Goal: Task Accomplishment & Management: Manage account settings

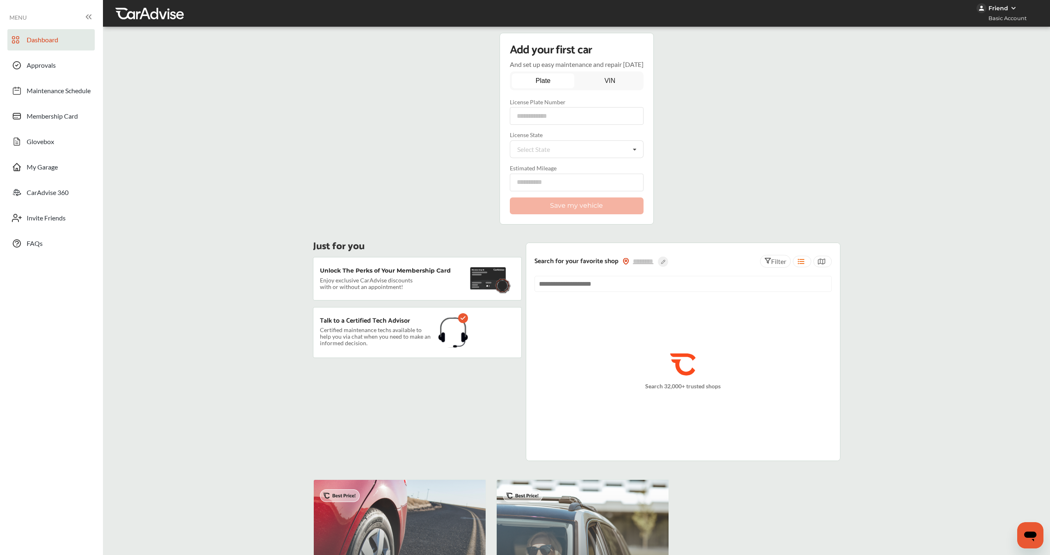
click at [90, 18] on icon at bounding box center [89, 17] width 10 height 10
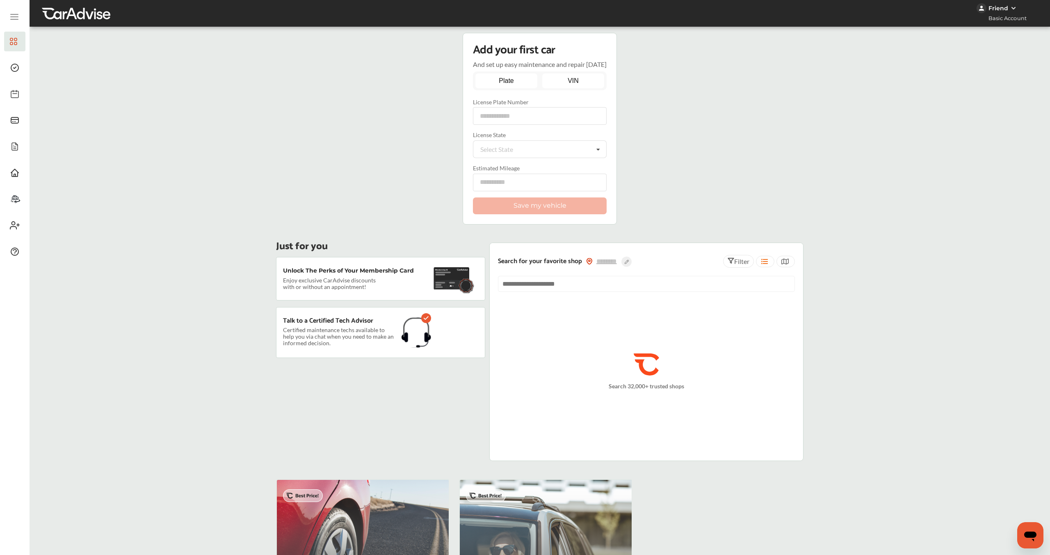
click at [584, 82] on link "VIN" at bounding box center [573, 80] width 62 height 15
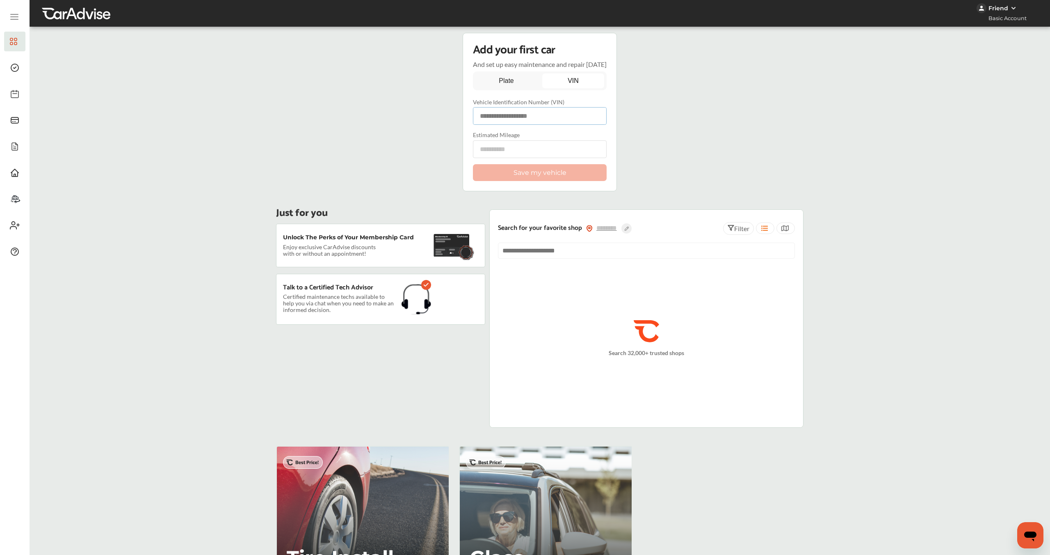
click at [542, 119] on input at bounding box center [540, 116] width 134 height 18
paste input "**********"
type input "**********"
click at [531, 136] on label "Estimated Mileage" at bounding box center [540, 134] width 134 height 7
click at [527, 150] on input "number" at bounding box center [540, 149] width 134 height 18
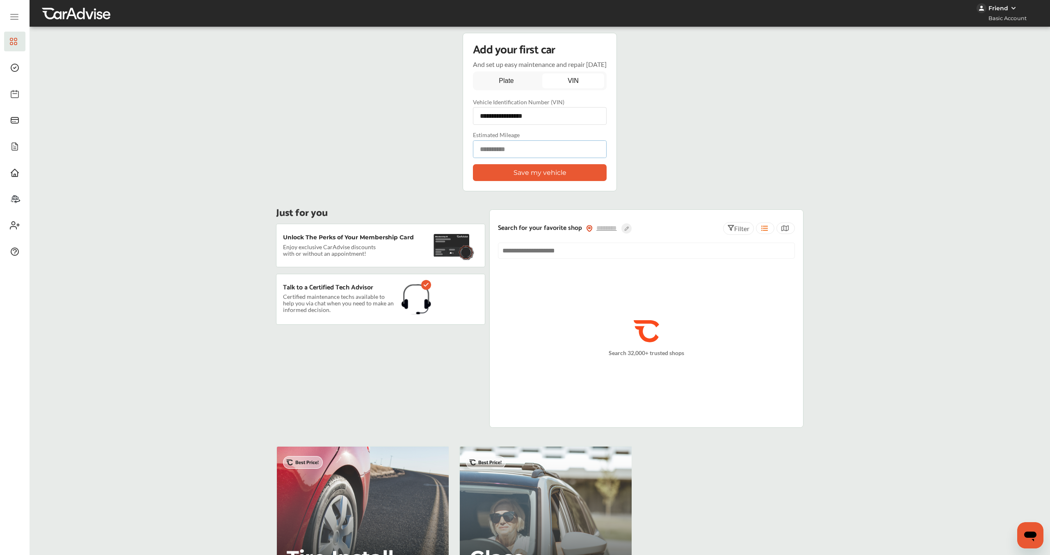
type input "*****"
click at [521, 174] on button "Save my vehicle" at bounding box center [540, 172] width 134 height 17
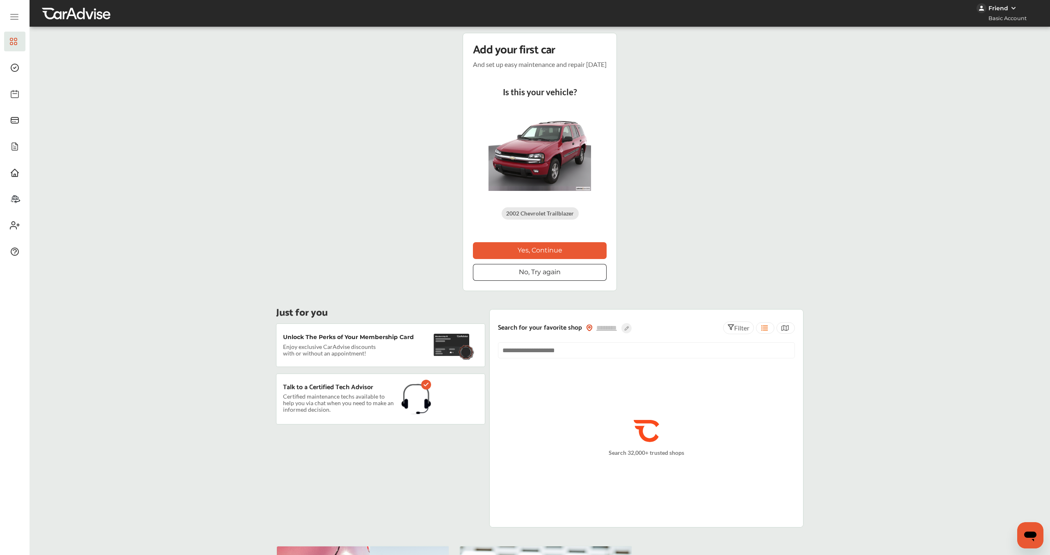
click at [501, 51] on p "Add your first car" at bounding box center [514, 50] width 82 height 14
click at [561, 251] on button "Yes, Continue" at bounding box center [540, 250] width 134 height 17
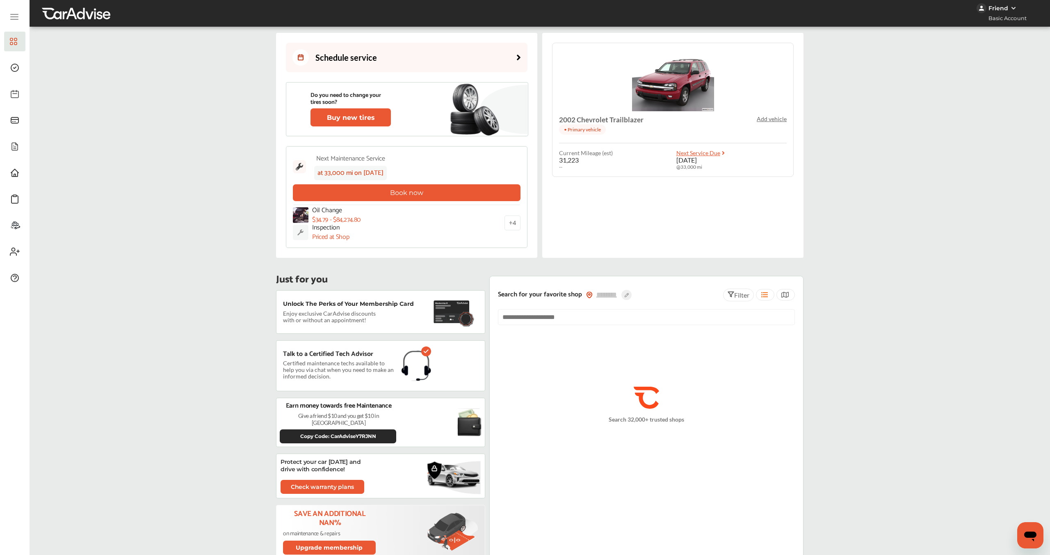
click at [494, 53] on link "Schedule service" at bounding box center [407, 58] width 242 height 30
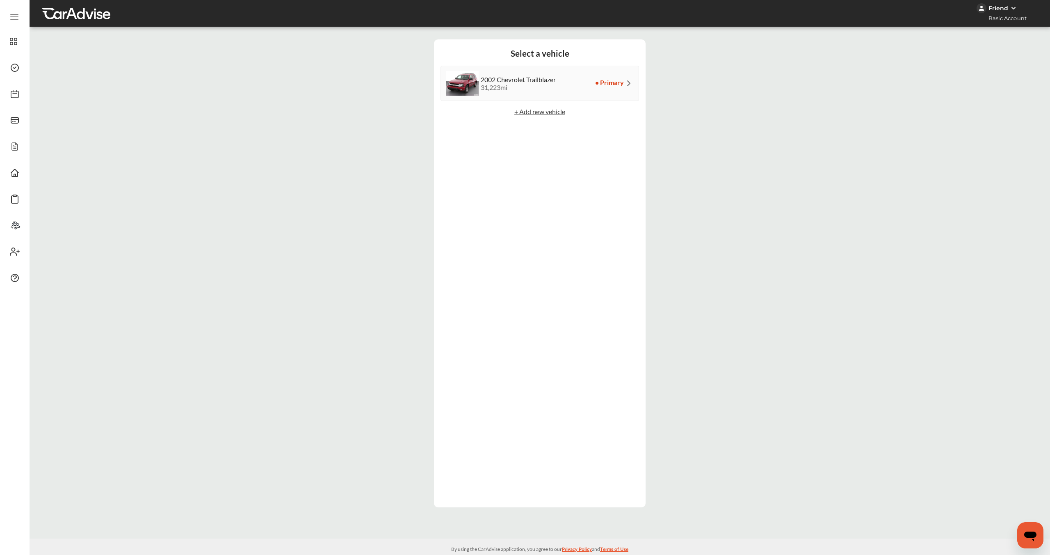
click at [525, 114] on p "+ Add new vehicle" at bounding box center [540, 111] width 199 height 8
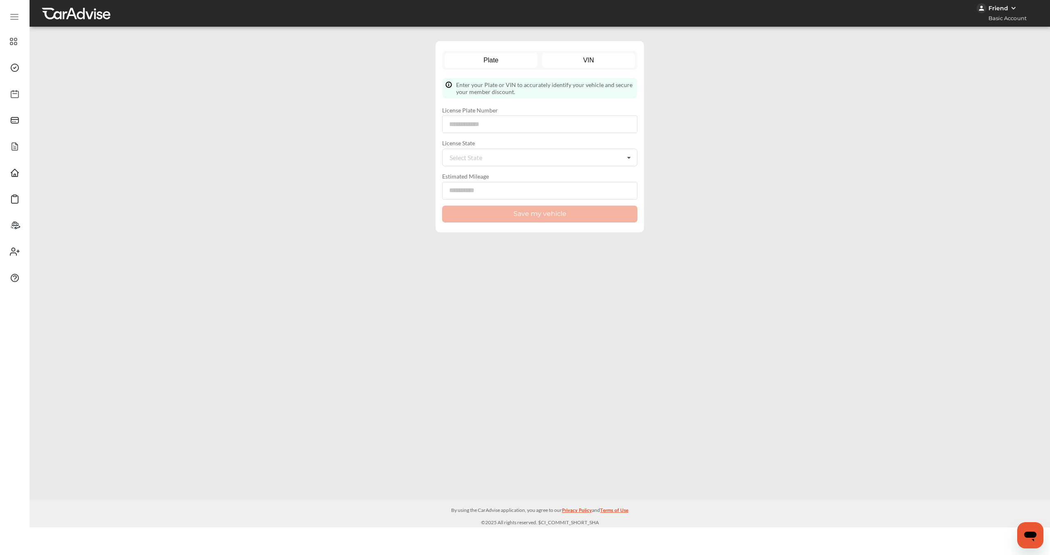
click at [576, 59] on link "VIN" at bounding box center [588, 60] width 93 height 15
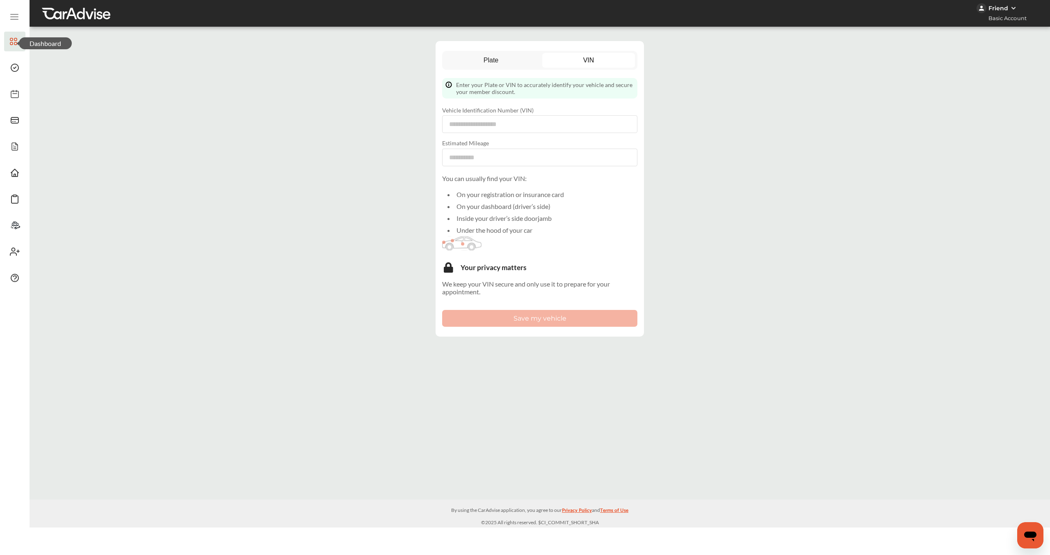
click at [14, 44] on 1306 at bounding box center [15, 43] width 2 height 2
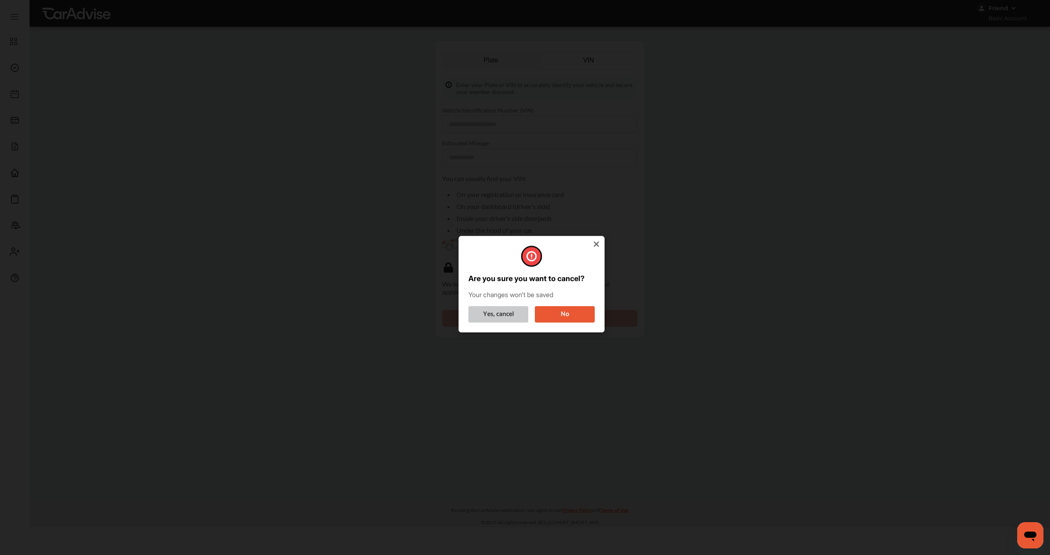
click at [510, 319] on button "Yes, cancel" at bounding box center [498, 314] width 60 height 16
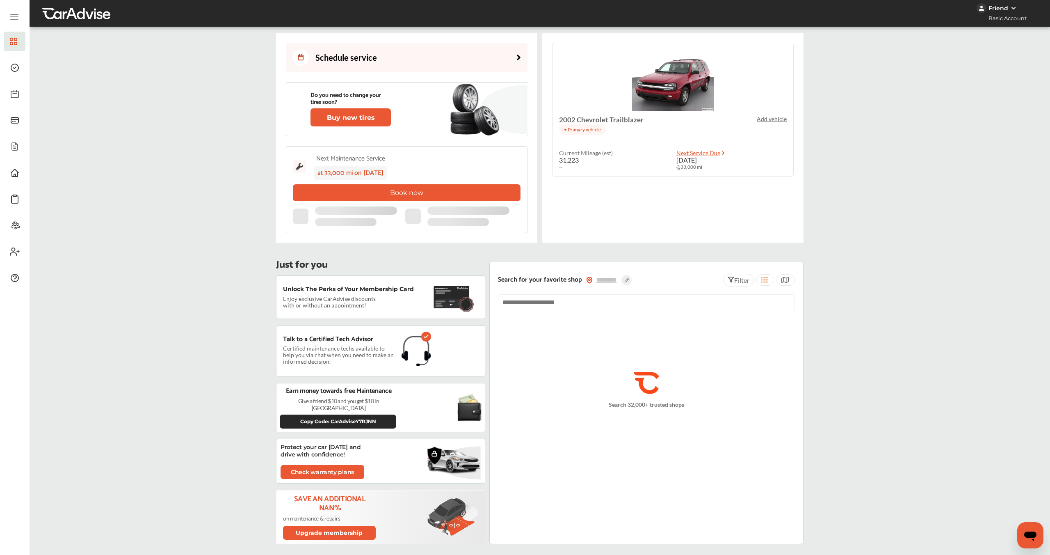
click at [760, 119] on p "Add vehicle" at bounding box center [772, 118] width 30 height 7
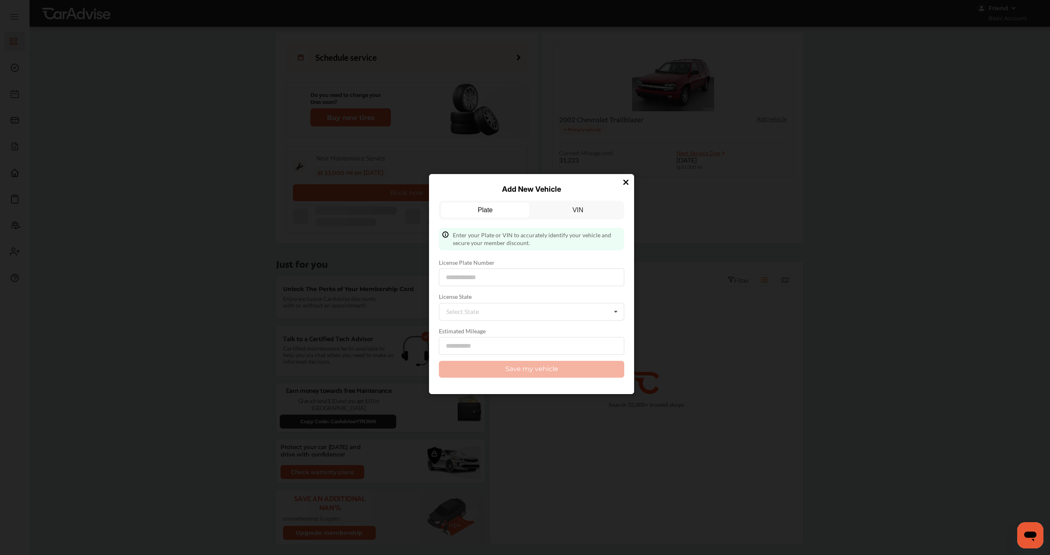
click at [579, 199] on div "Plate VIN Enter your Plate or VIN to accurately identify your vehicle and secur…" at bounding box center [531, 289] width 185 height 190
click at [578, 207] on link "VIN" at bounding box center [578, 210] width 88 height 15
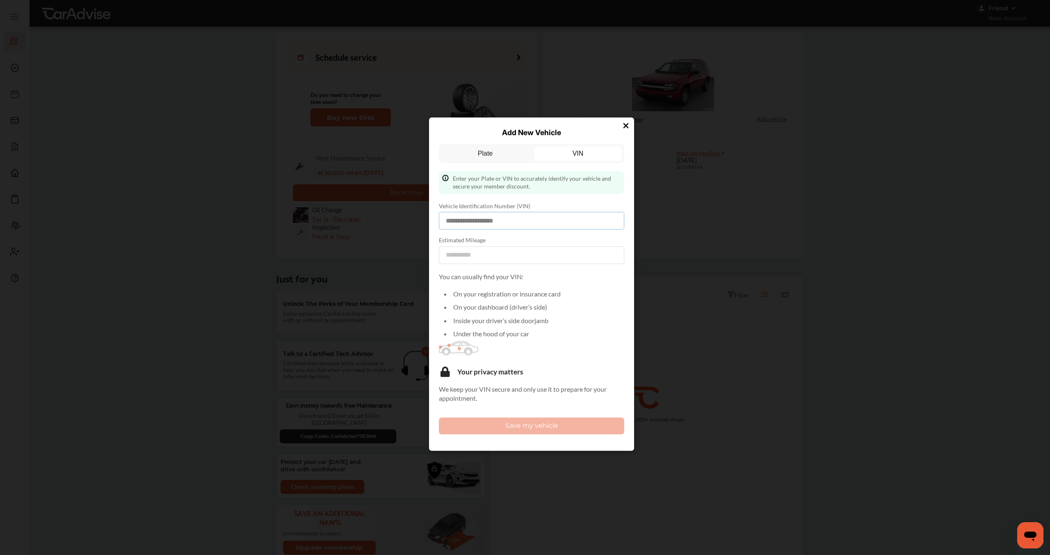
click at [525, 221] on input at bounding box center [531, 221] width 185 height 18
paste input "**********"
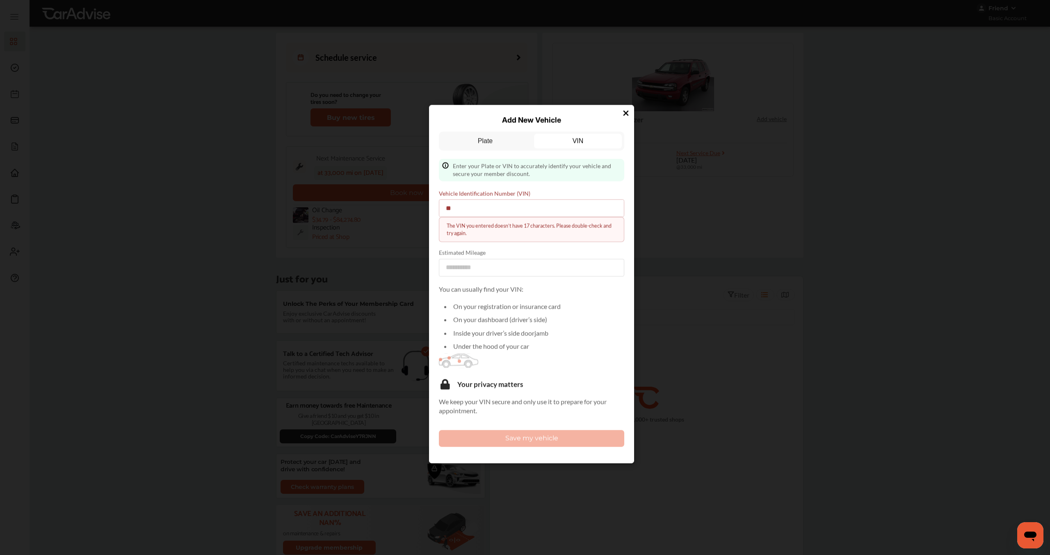
type input "*"
click at [627, 114] on icon at bounding box center [626, 112] width 5 height 5
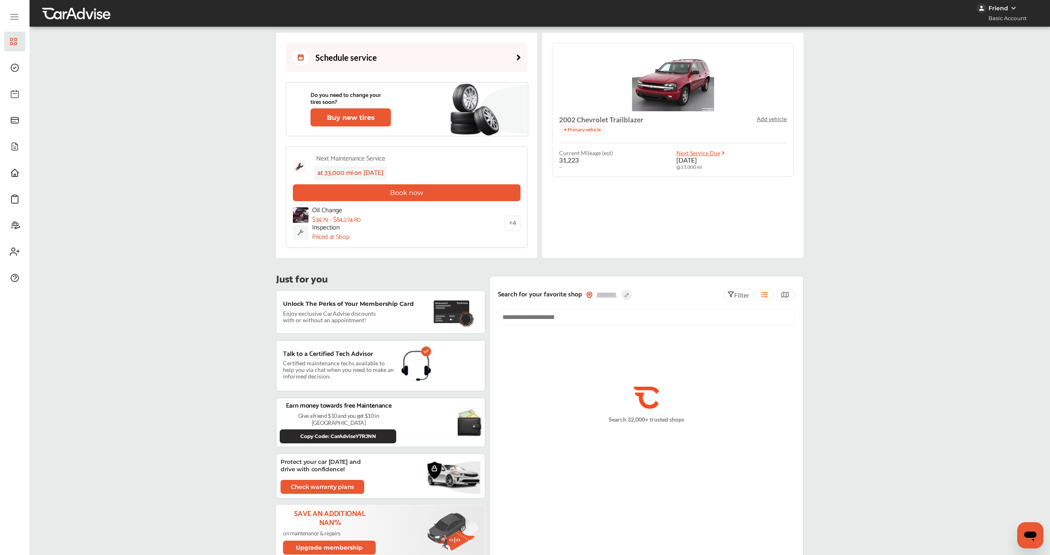
click at [777, 116] on p "Add vehicle" at bounding box center [772, 118] width 30 height 7
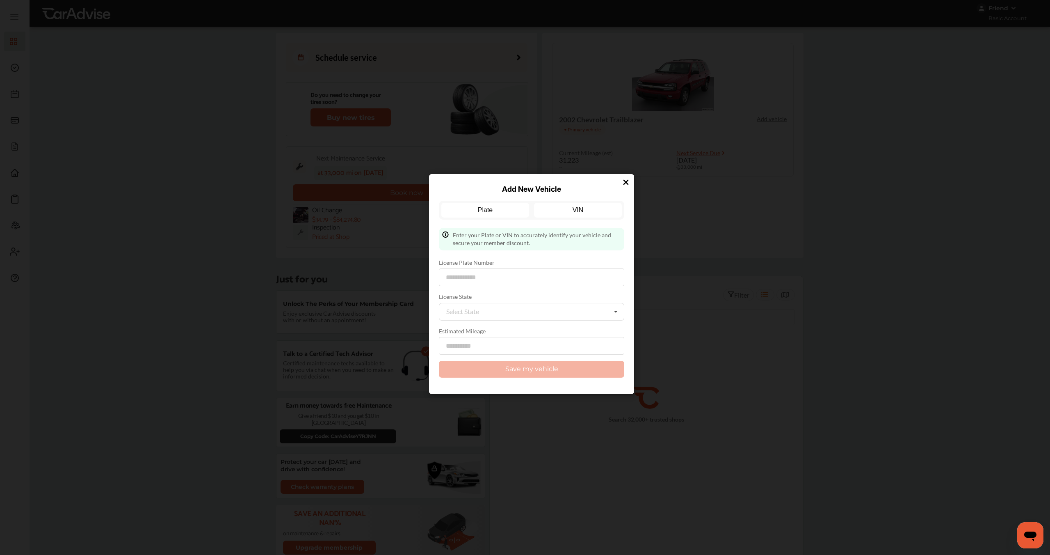
click at [560, 213] on link "VIN" at bounding box center [578, 210] width 88 height 15
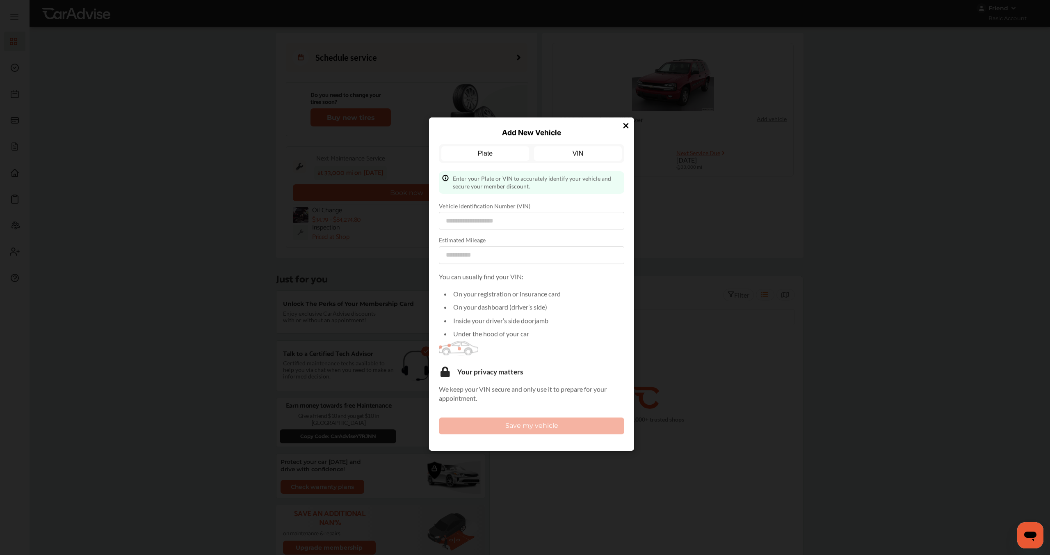
click at [494, 155] on link "Plate" at bounding box center [485, 153] width 88 height 15
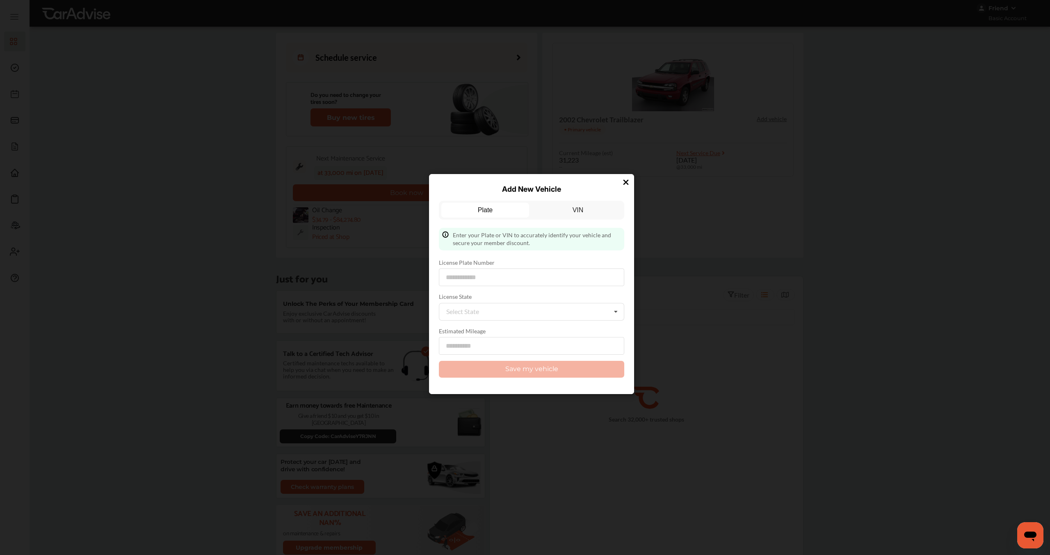
click at [594, 222] on div "Plate VIN Enter your Plate or VIN to accurately identify your vehicle and secur…" at bounding box center [531, 289] width 185 height 177
click at [587, 209] on link "VIN" at bounding box center [578, 210] width 88 height 15
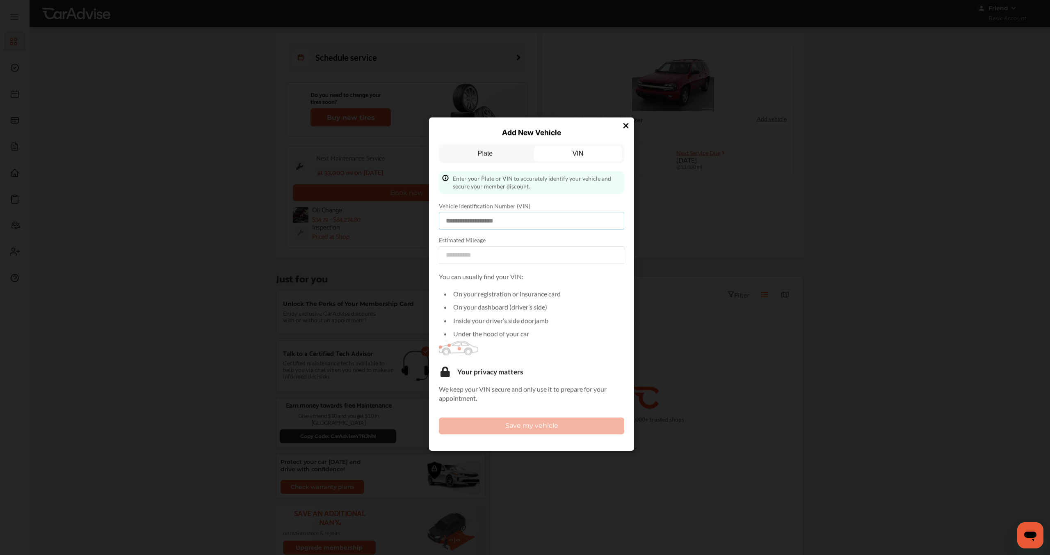
click at [553, 217] on input at bounding box center [531, 221] width 185 height 18
paste input "**********"
type input "**********"
click at [527, 254] on input "number" at bounding box center [531, 255] width 185 height 18
type input "***"
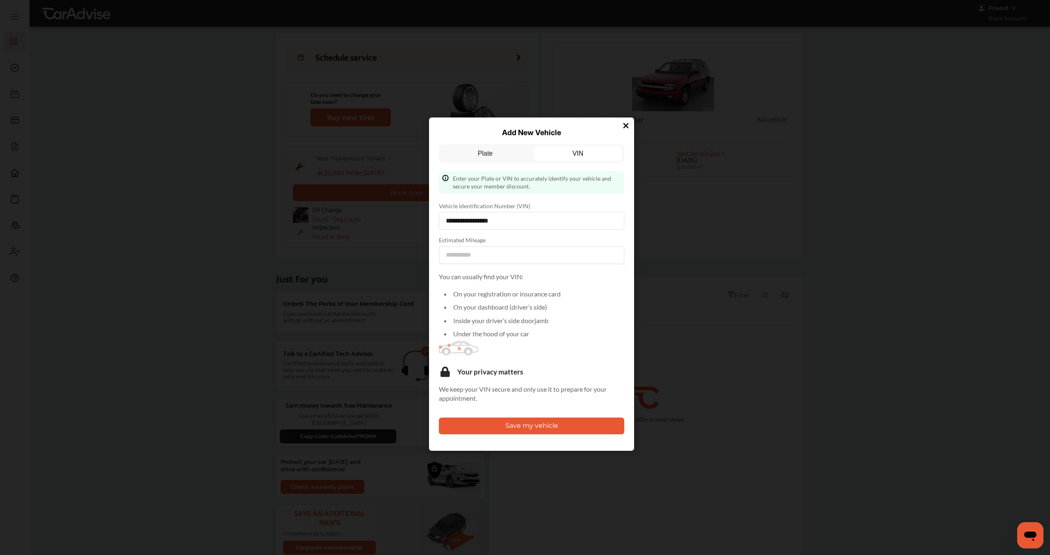
click at [506, 424] on button "Save my vehicle" at bounding box center [531, 425] width 185 height 17
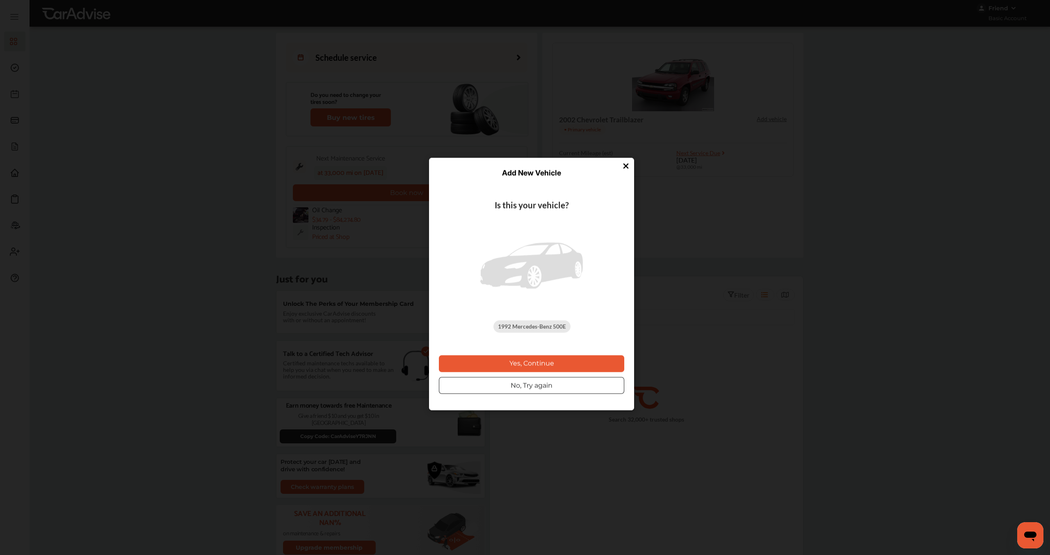
click at [540, 365] on button "Yes, Continue" at bounding box center [531, 363] width 185 height 17
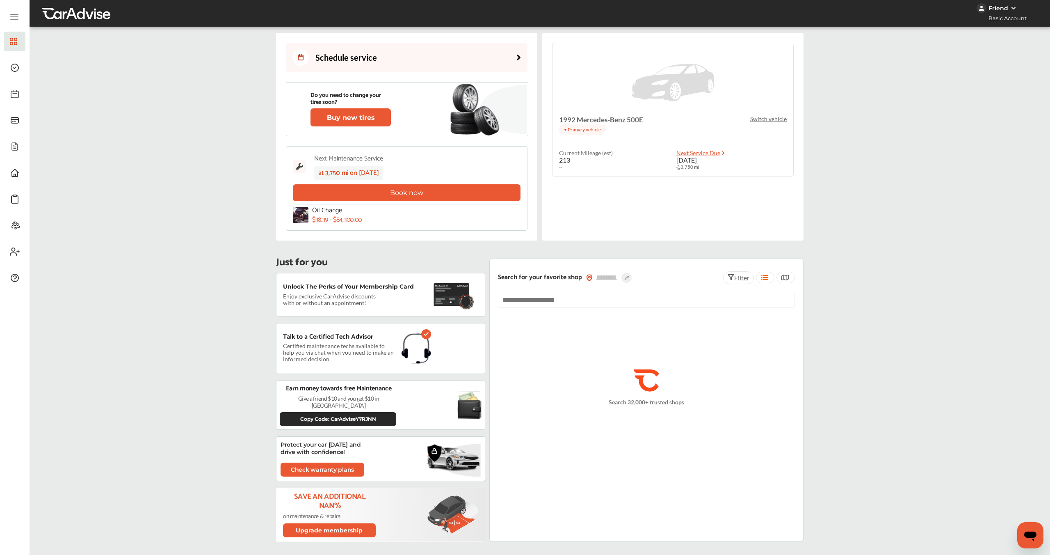
click at [770, 118] on p "Switch vehicle" at bounding box center [768, 118] width 37 height 7
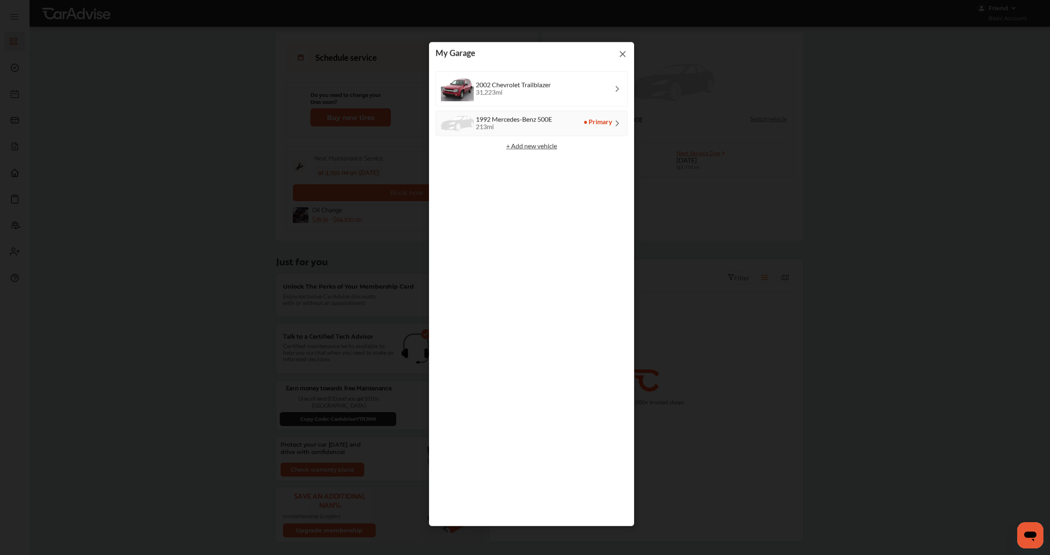
click at [621, 53] on img at bounding box center [623, 54] width 10 height 10
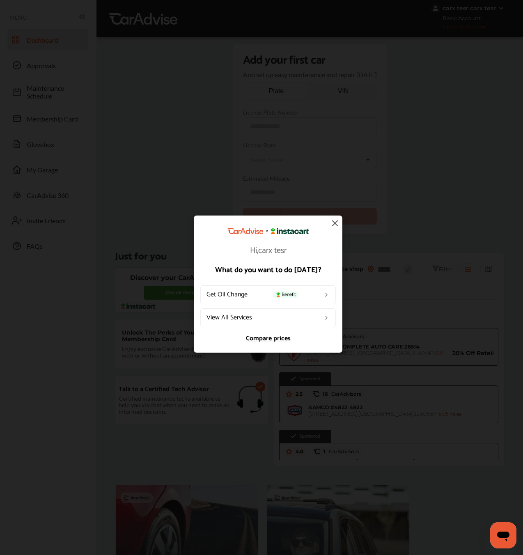
click at [334, 221] on img at bounding box center [335, 223] width 10 height 10
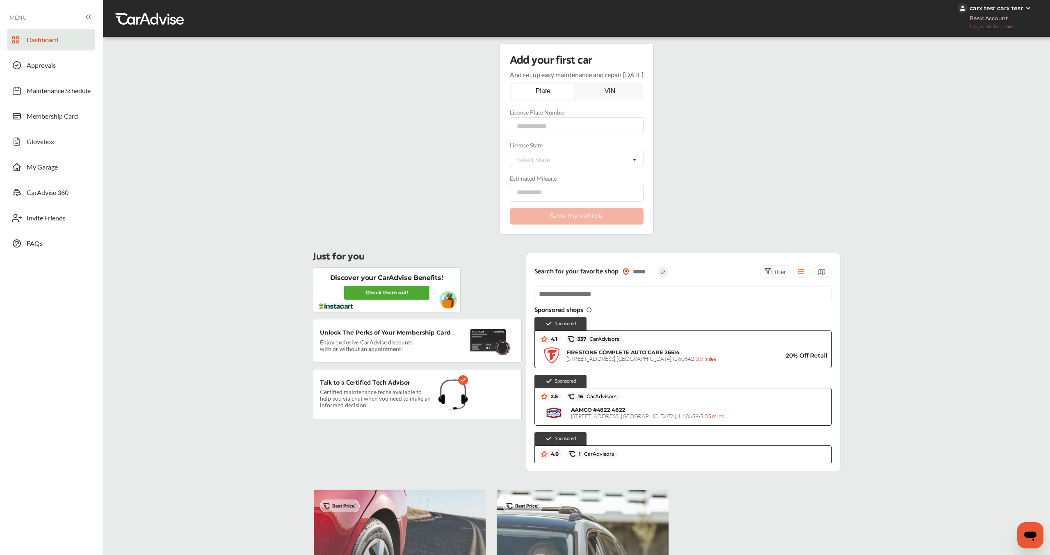
click at [473, 206] on div "Add your first car And set up easy maintenance and repair today Plate VIN Enter…" at bounding box center [577, 525] width 560 height 964
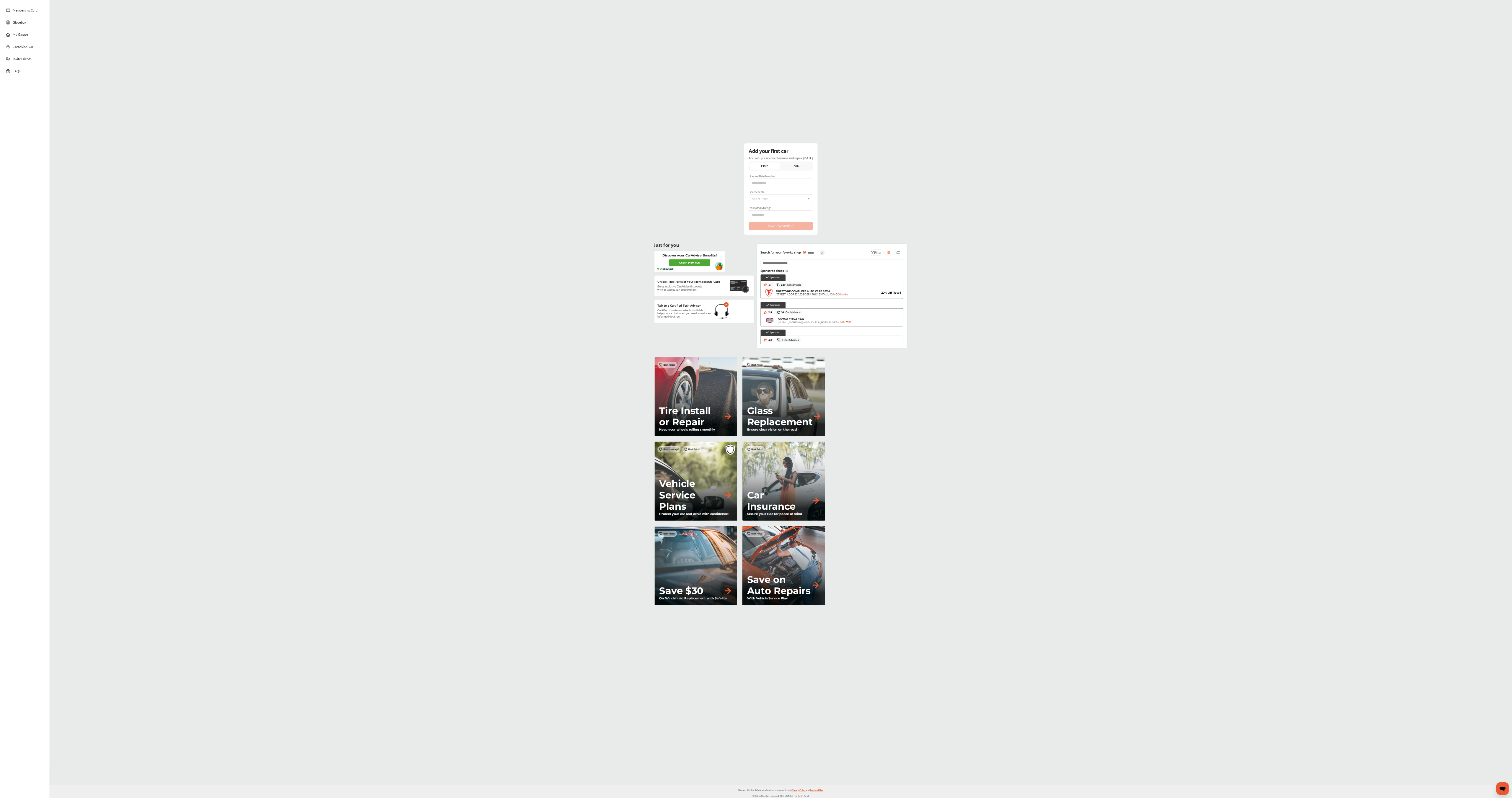
scroll to position [68, 0]
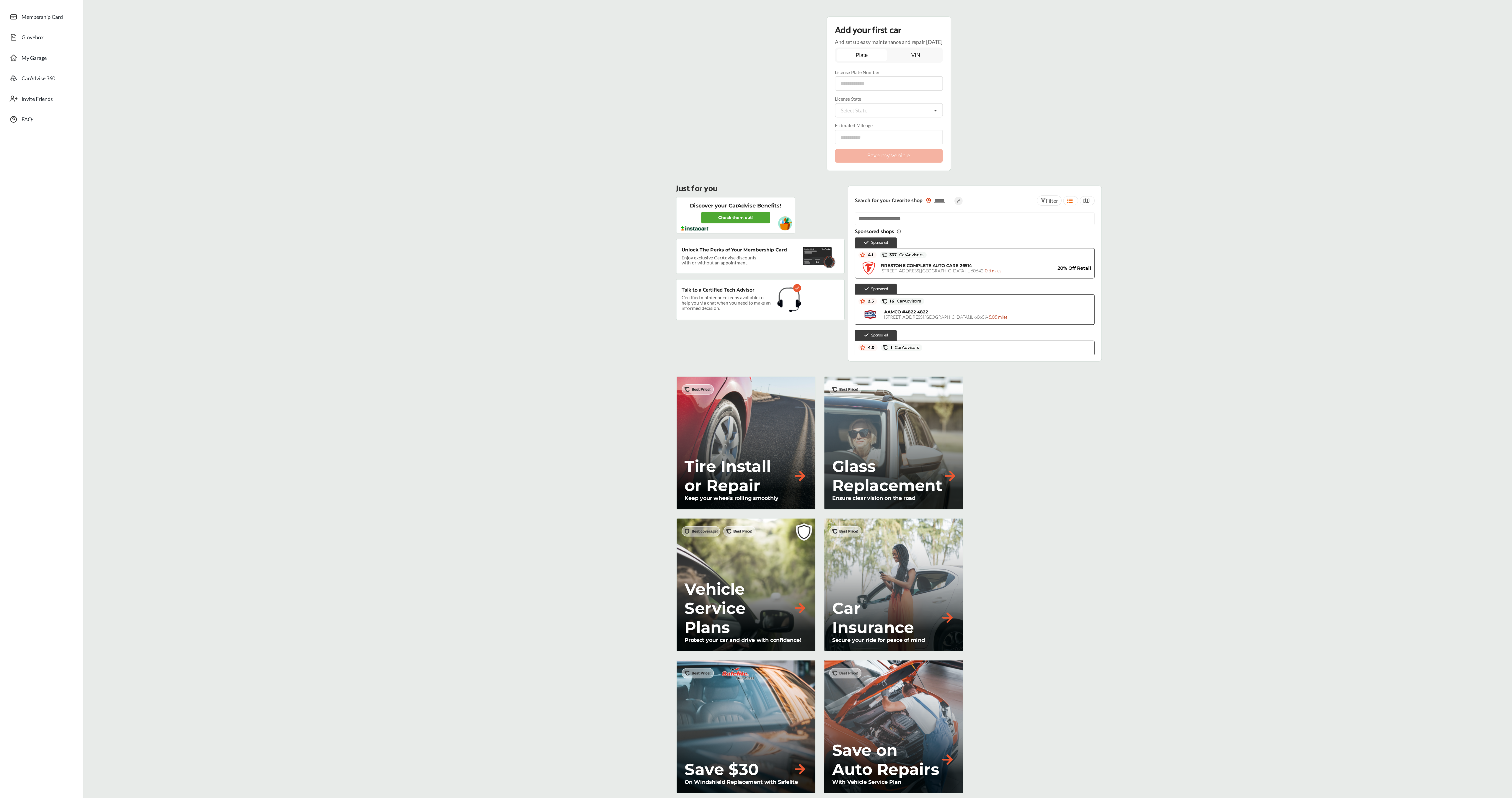
click at [731, 392] on div "Tire Install or Repair Keep your wheels rolling smoothly Glass Replacement Ensu…" at bounding box center [793, 522] width 380 height 373
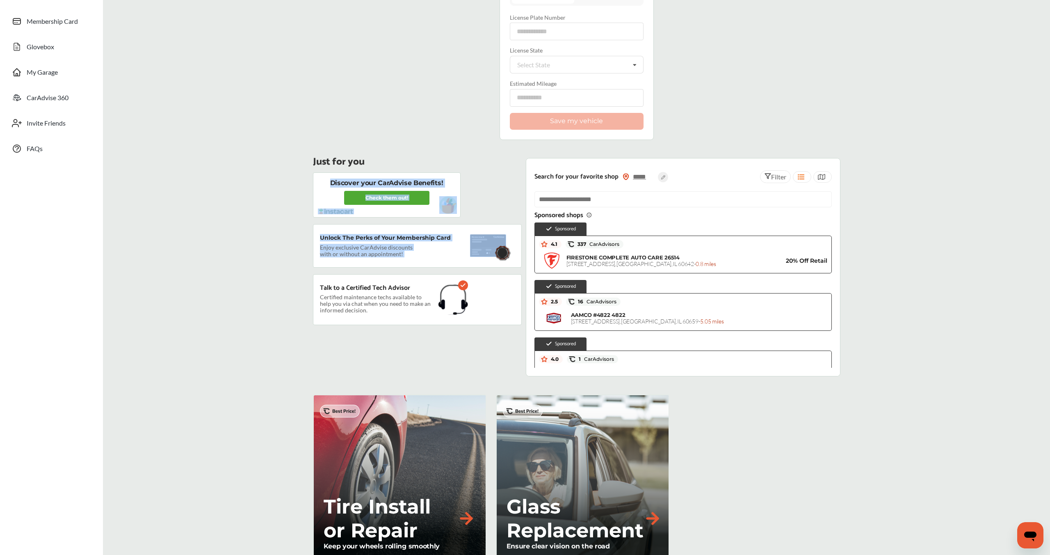
drag, startPoint x: 460, startPoint y: 172, endPoint x: 514, endPoint y: 178, distance: 54.9
click at [514, 178] on div "Discover your CarAdvise Benefits! Check them out! Unlock The Perks of Your Memb…" at bounding box center [417, 248] width 209 height 153
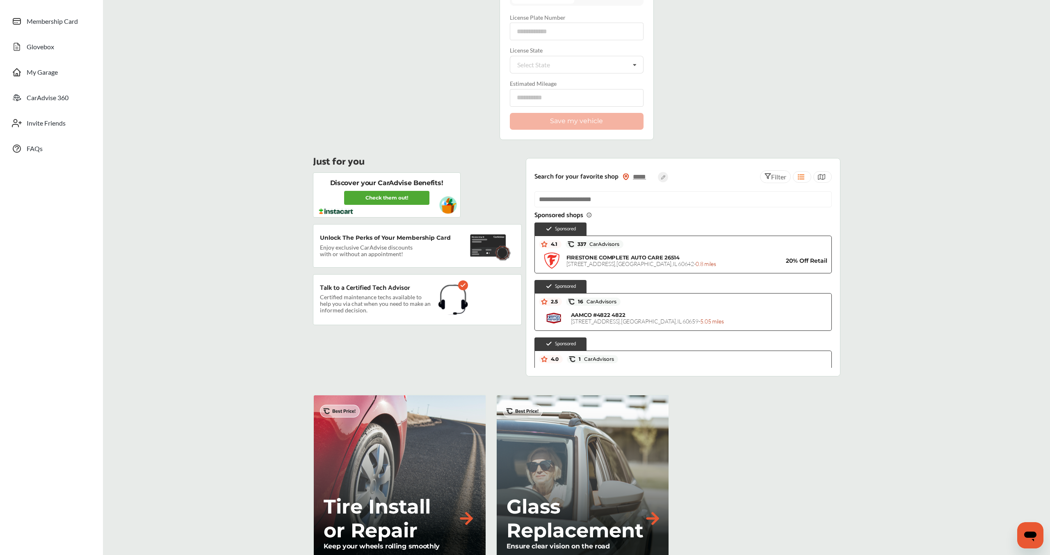
click at [503, 181] on div "Discover your CarAdvise Benefits! Check them out! Unlock The Perks of Your Memb…" at bounding box center [417, 248] width 209 height 153
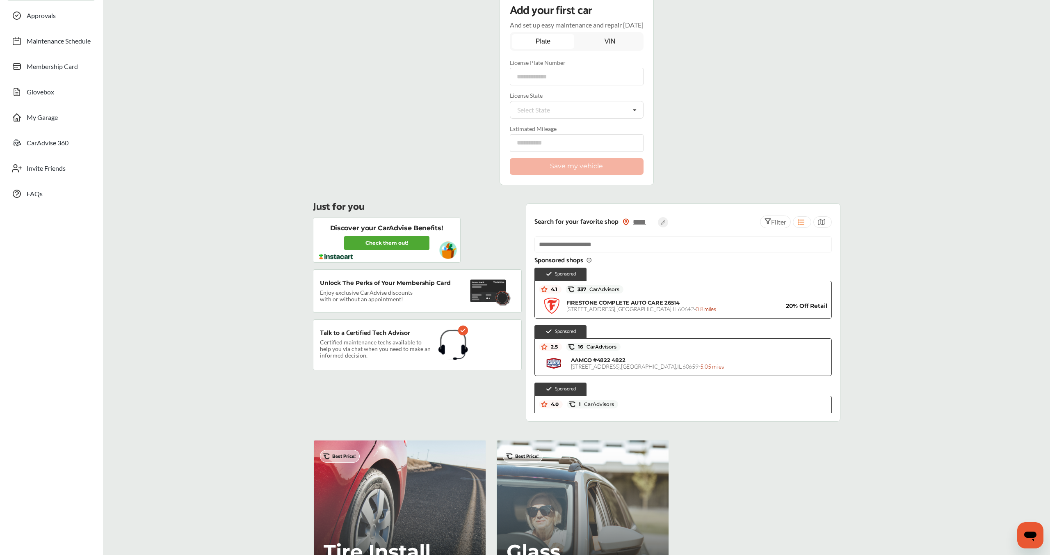
scroll to position [0, 0]
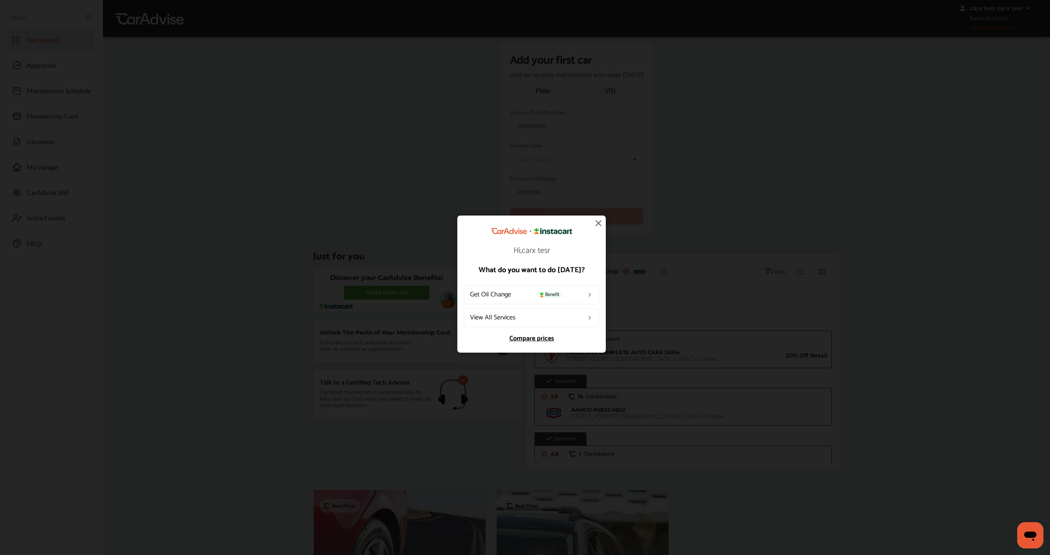
click at [545, 340] on link "Compare prices" at bounding box center [531, 338] width 135 height 7
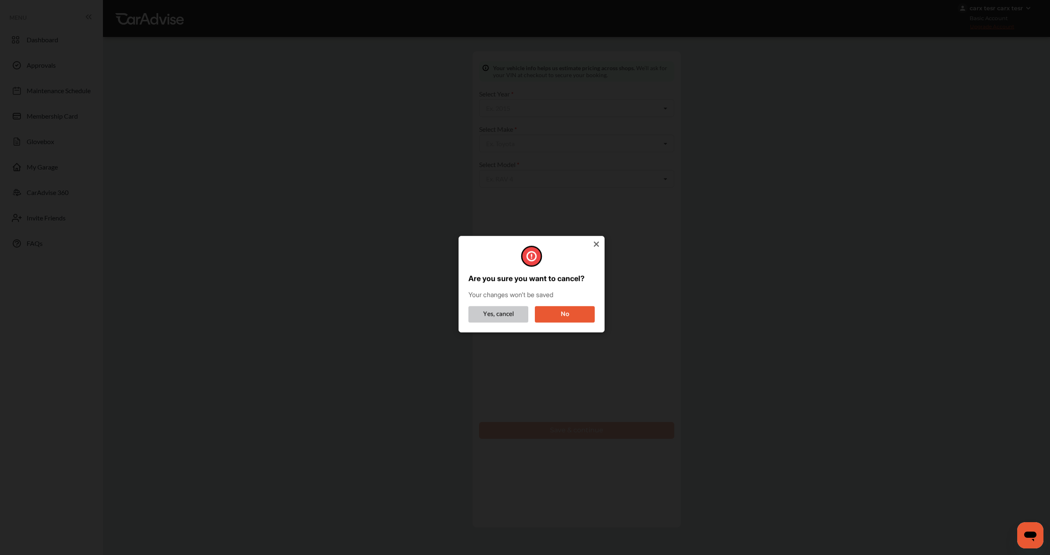
click at [494, 317] on button "Yes, cancel" at bounding box center [498, 314] width 60 height 16
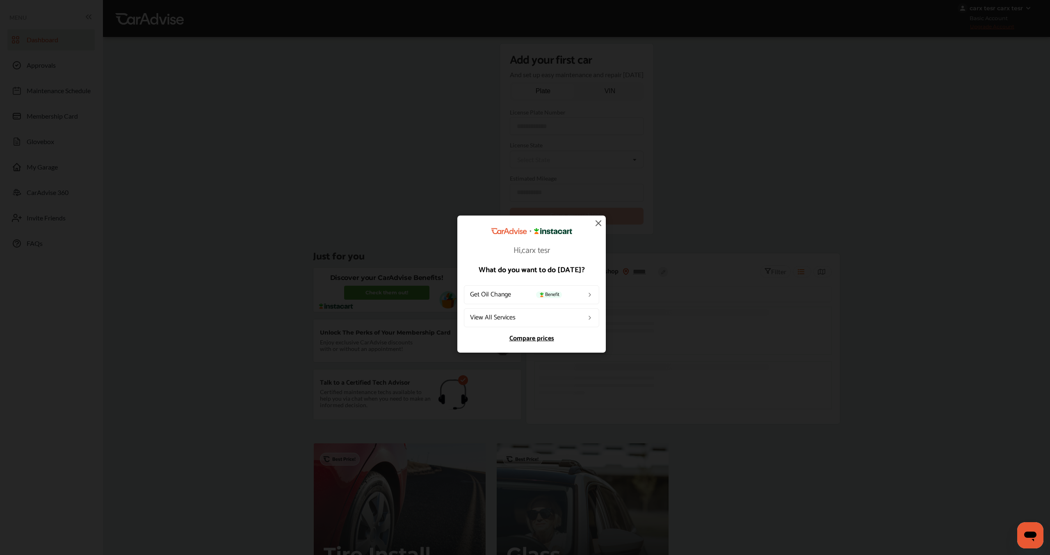
click at [508, 292] on link "Get Oil Change Benefit" at bounding box center [531, 294] width 135 height 19
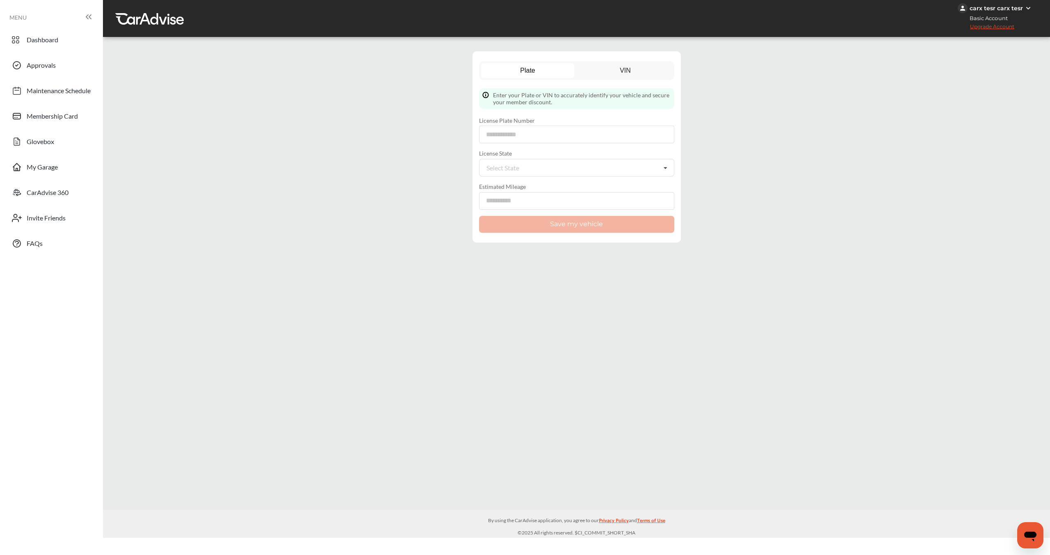
click at [628, 60] on div "Plate VIN Enter your Plate or VIN to accurately identify your vehicle and secur…" at bounding box center [577, 146] width 208 height 191
click at [628, 66] on link "VIN" at bounding box center [625, 70] width 93 height 15
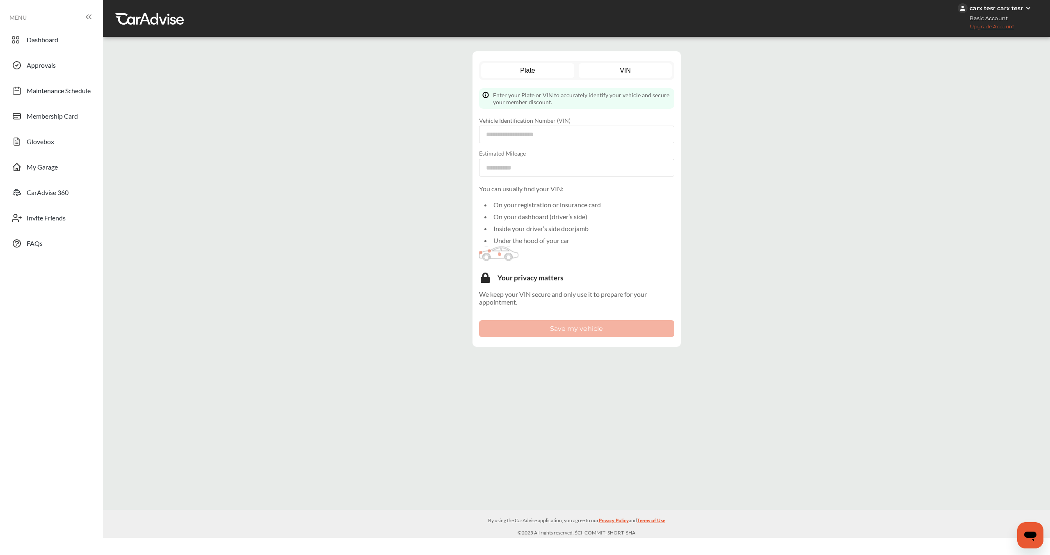
click at [506, 71] on link "Plate" at bounding box center [527, 70] width 93 height 15
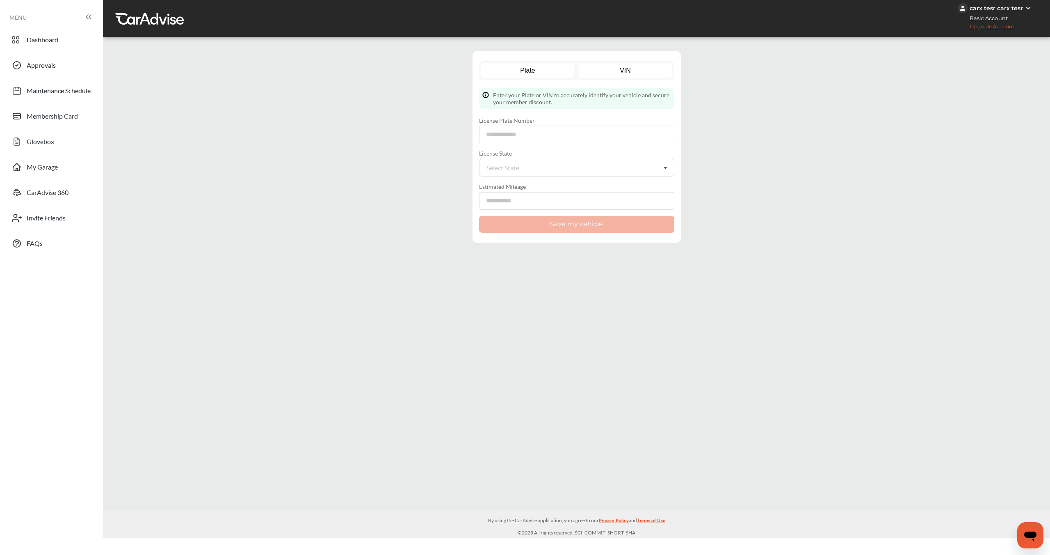
click at [616, 66] on link "VIN" at bounding box center [625, 70] width 93 height 15
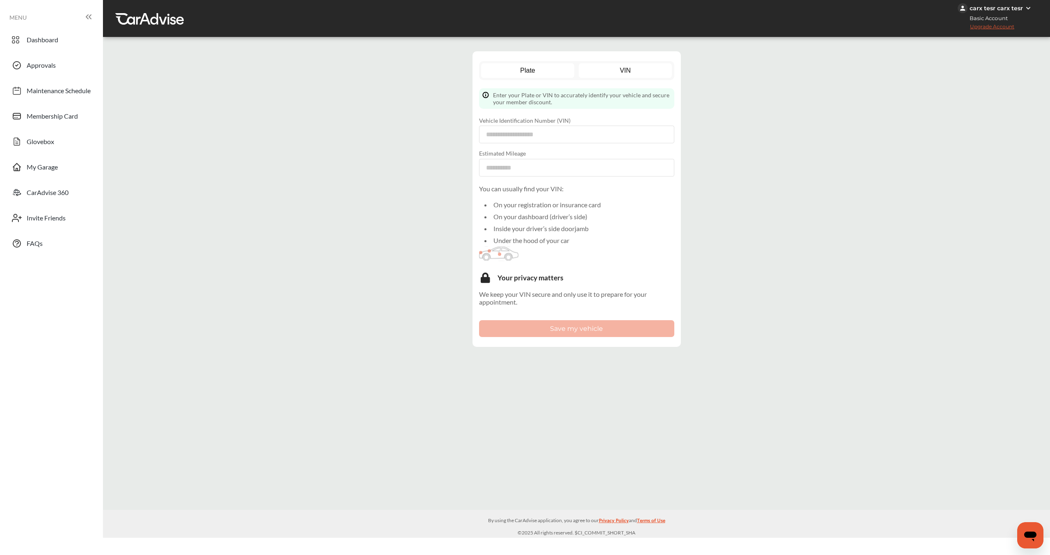
click at [521, 75] on link "Plate" at bounding box center [527, 70] width 93 height 15
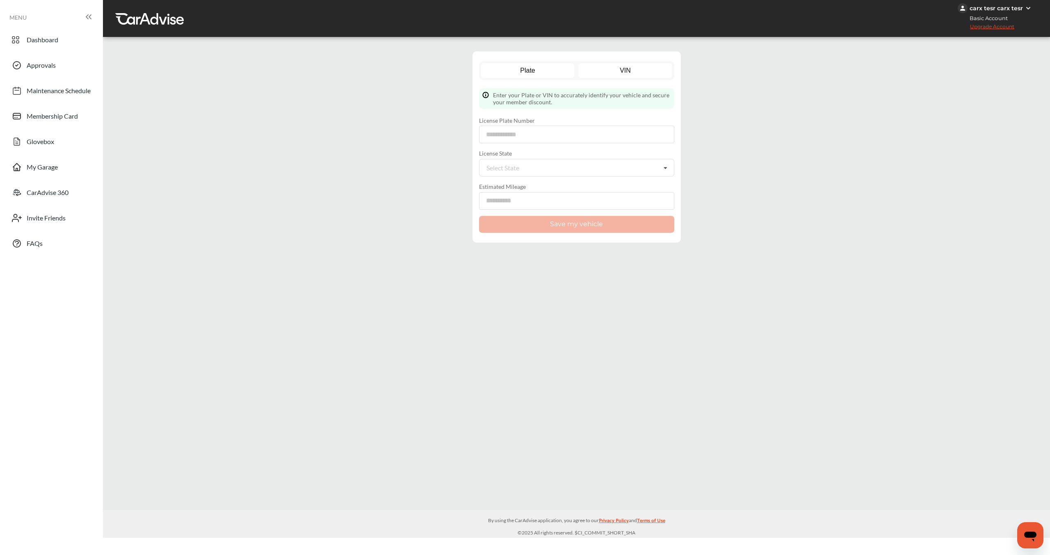
click at [634, 73] on link "VIN" at bounding box center [625, 70] width 93 height 15
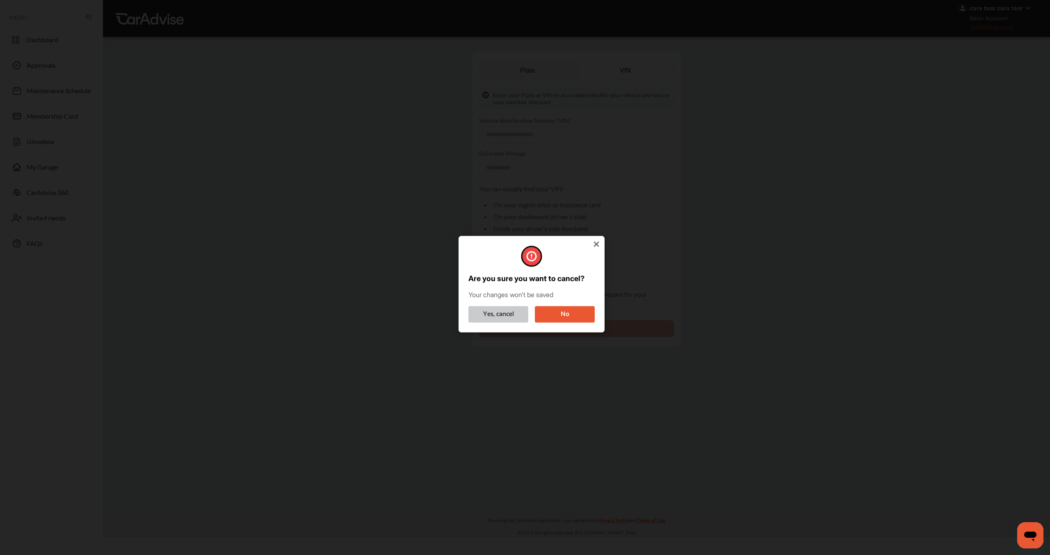
click at [493, 313] on button "Yes, cancel" at bounding box center [498, 314] width 60 height 16
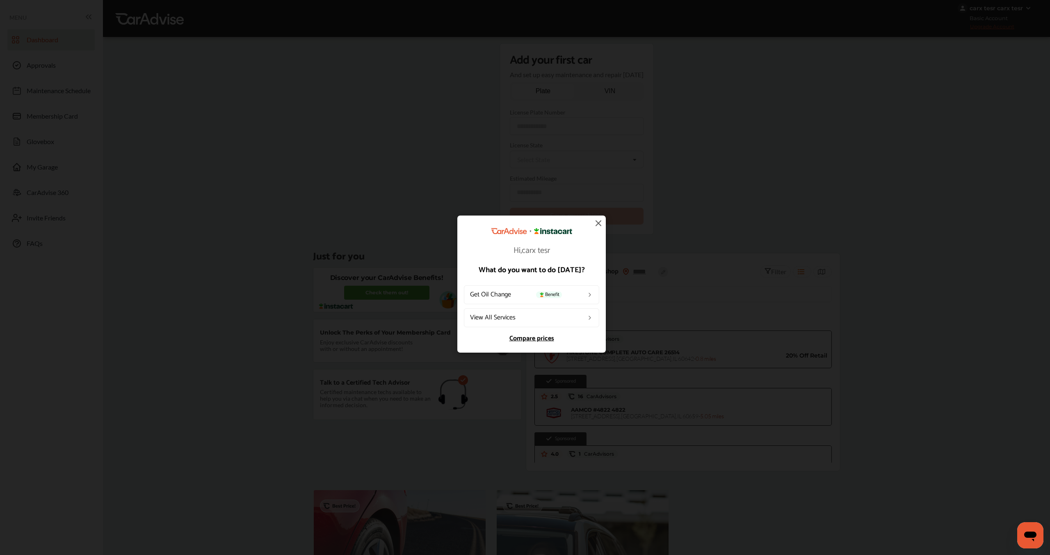
click at [496, 321] on link "View All Services" at bounding box center [531, 317] width 135 height 19
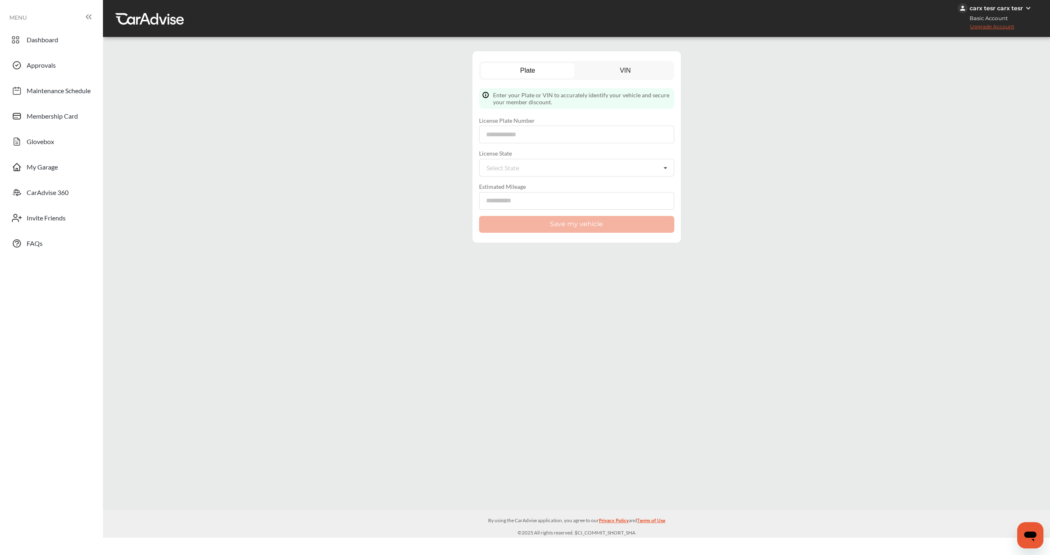
click at [616, 62] on div "Plate VIN" at bounding box center [576, 70] width 195 height 19
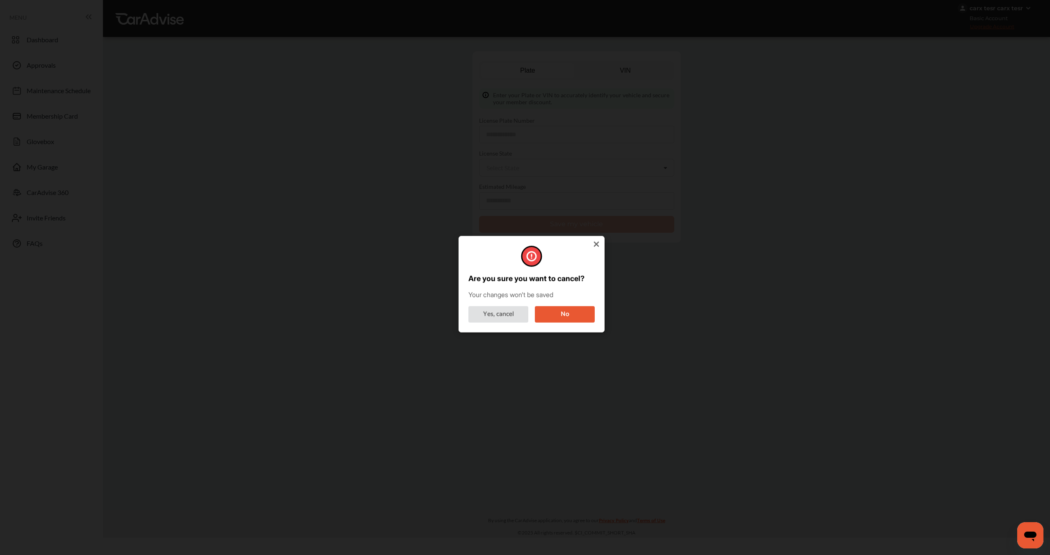
click at [599, 244] on icon at bounding box center [596, 244] width 8 height 8
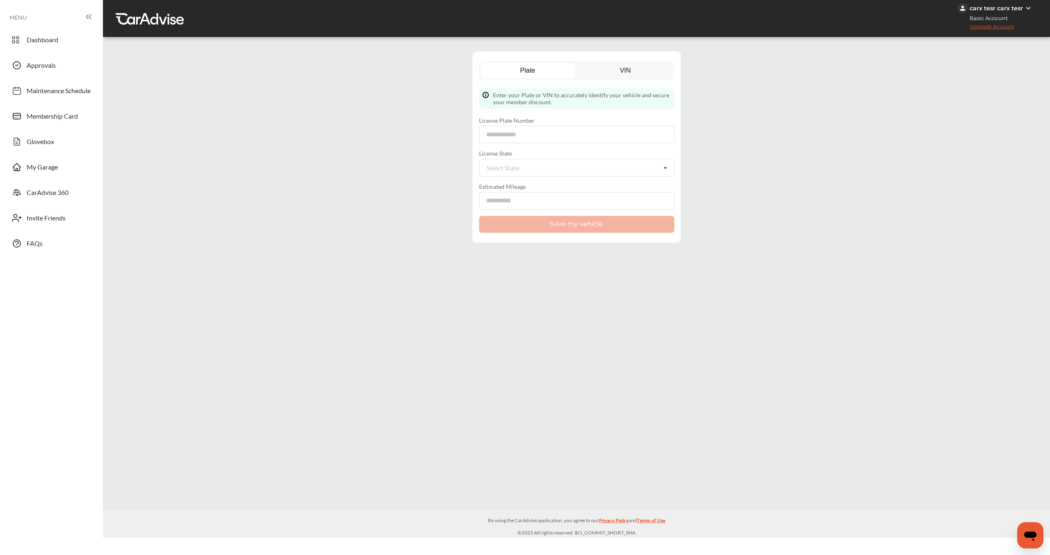
click at [1005, 8] on div "carx tesr carx tesr" at bounding box center [996, 8] width 53 height 7
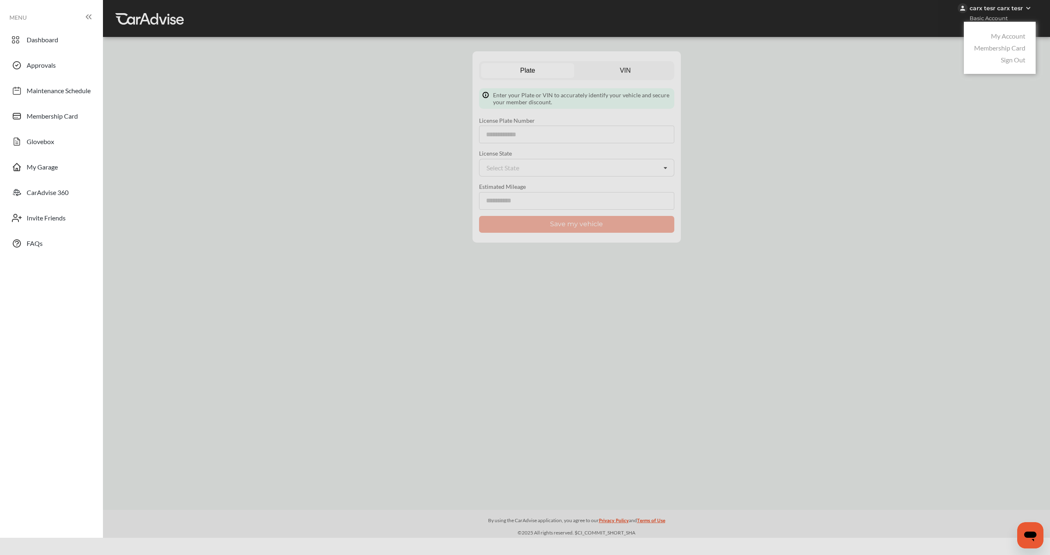
click at [1005, 45] on link "Membership Card" at bounding box center [999, 48] width 51 height 8
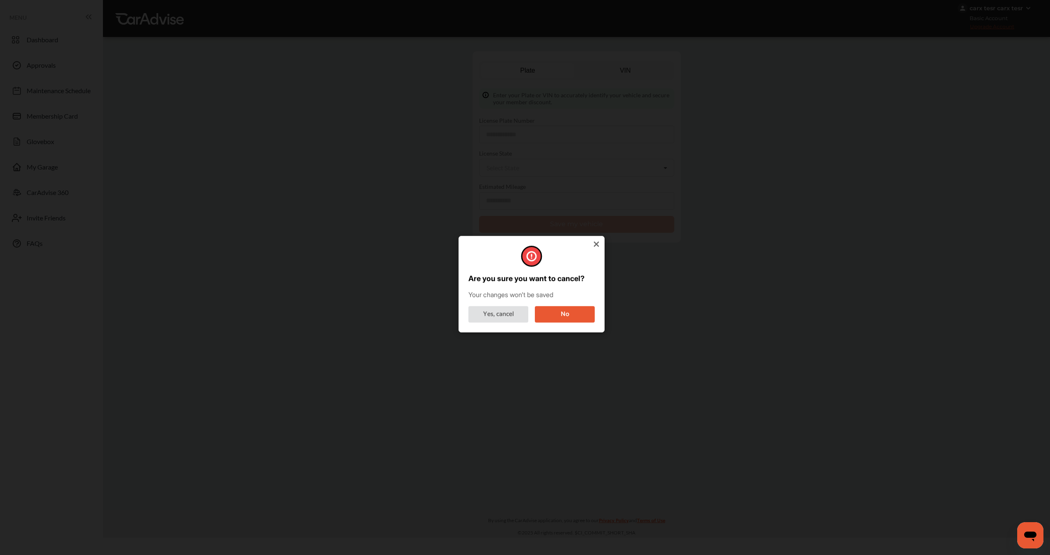
click at [602, 245] on div "Are you sure you want to cancel? Your changes won't be saved Yes, cancel No" at bounding box center [532, 284] width 146 height 96
click at [603, 246] on div "Are you sure you want to cancel? Your changes won't be saved Yes, cancel No" at bounding box center [532, 284] width 146 height 96
click at [593, 244] on icon at bounding box center [596, 244] width 8 height 8
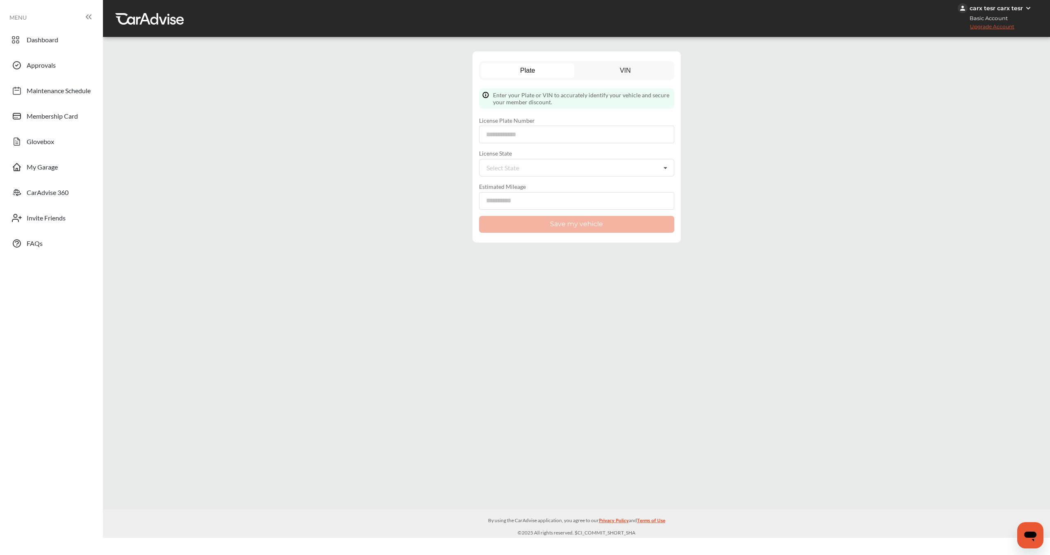
click at [613, 62] on div "Plate VIN" at bounding box center [576, 70] width 195 height 19
click at [612, 75] on link "VIN" at bounding box center [625, 70] width 93 height 15
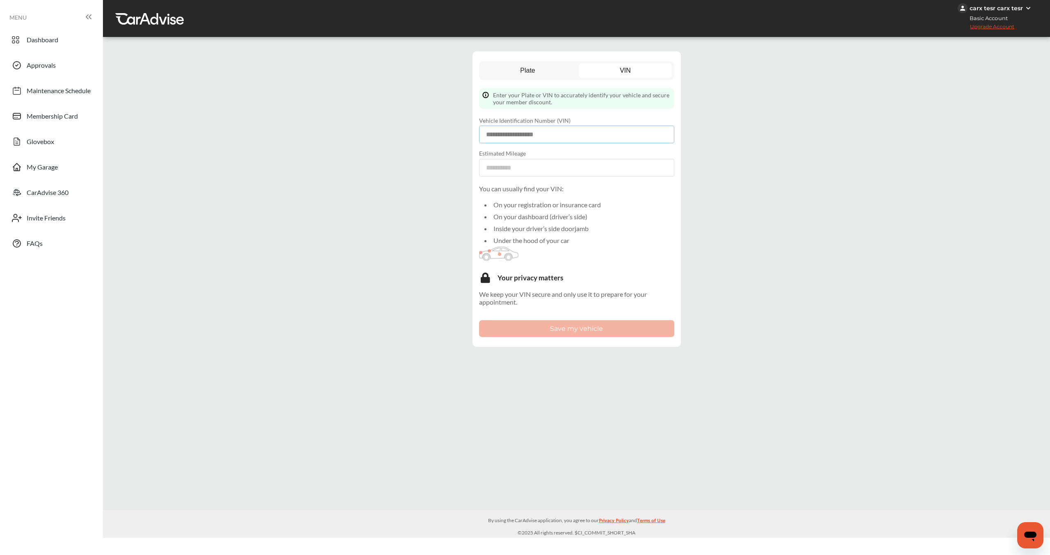
click at [530, 133] on input at bounding box center [576, 135] width 195 height 18
paste input "**********"
type input "**********"
click at [519, 160] on input "number" at bounding box center [576, 168] width 195 height 18
type input "****"
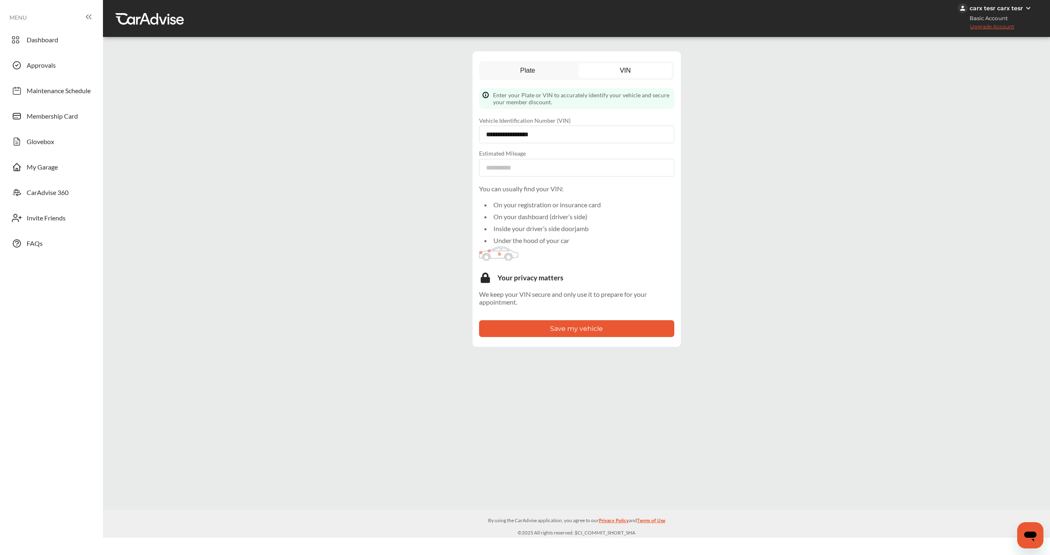
click at [533, 327] on button "Save my vehicle" at bounding box center [576, 328] width 195 height 17
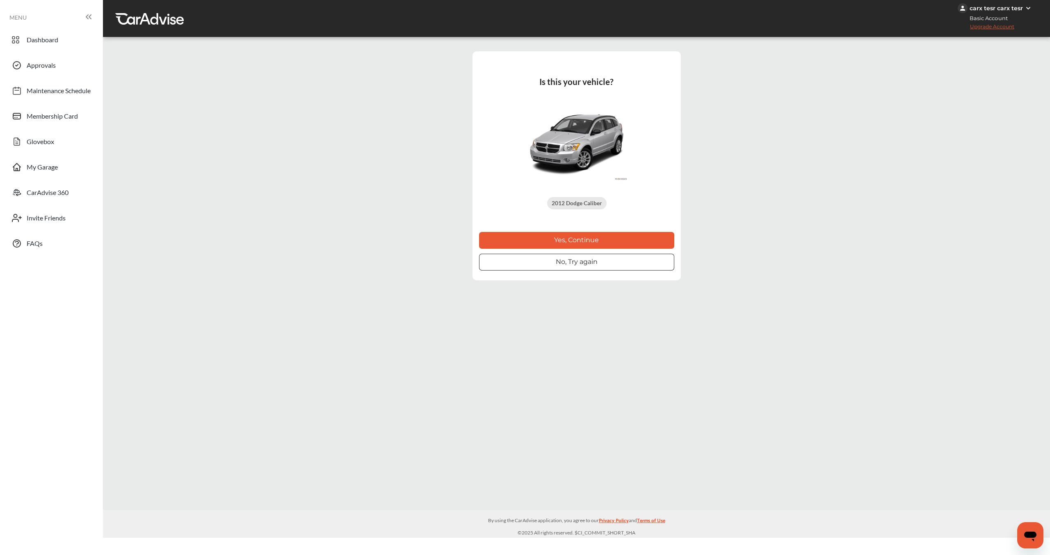
click at [582, 263] on button "No, Try again" at bounding box center [576, 262] width 195 height 17
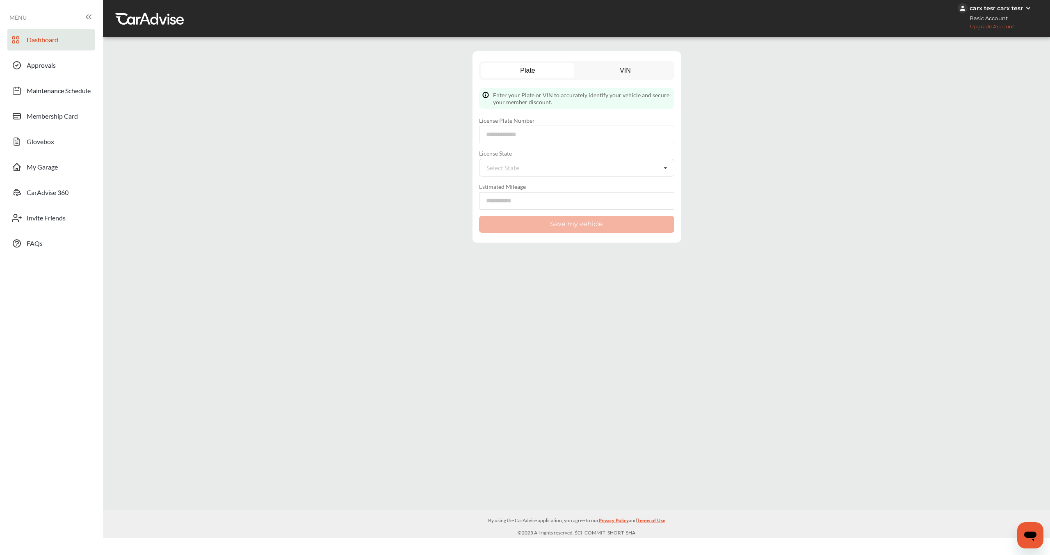
click at [80, 46] on link "Dashboard" at bounding box center [50, 39] width 87 height 21
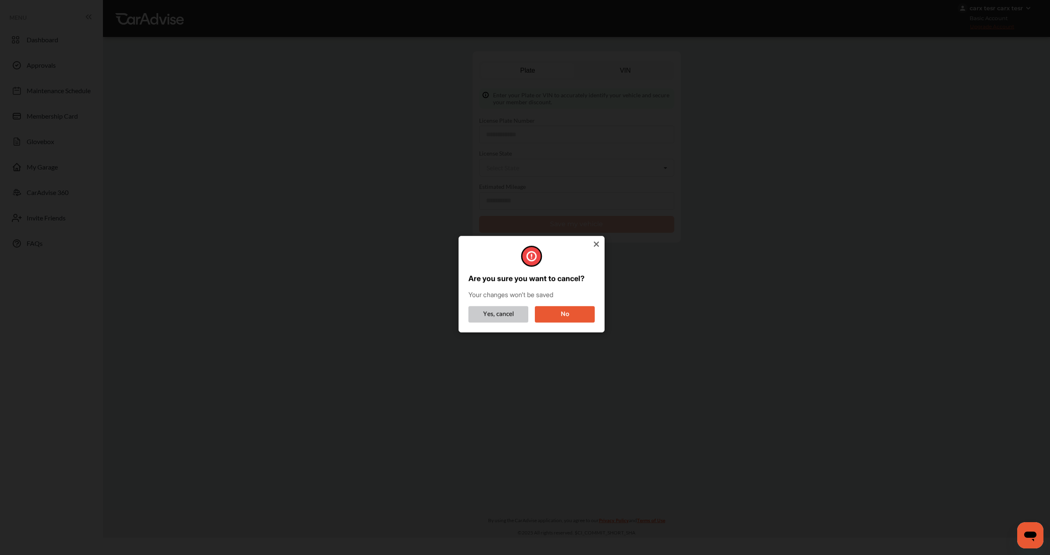
click at [506, 307] on button "Yes, cancel" at bounding box center [498, 314] width 60 height 16
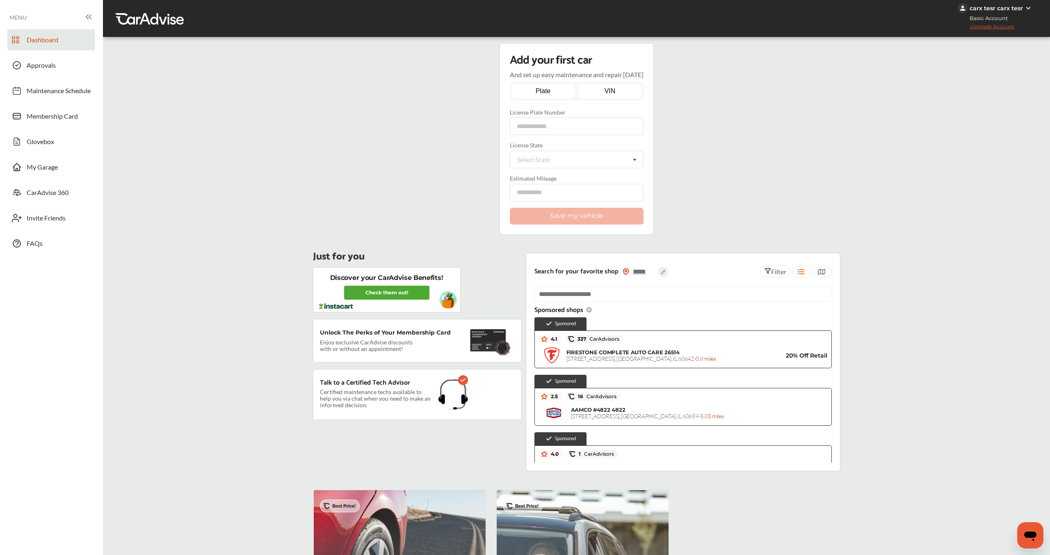
click at [601, 91] on link "VIN" at bounding box center [610, 91] width 62 height 15
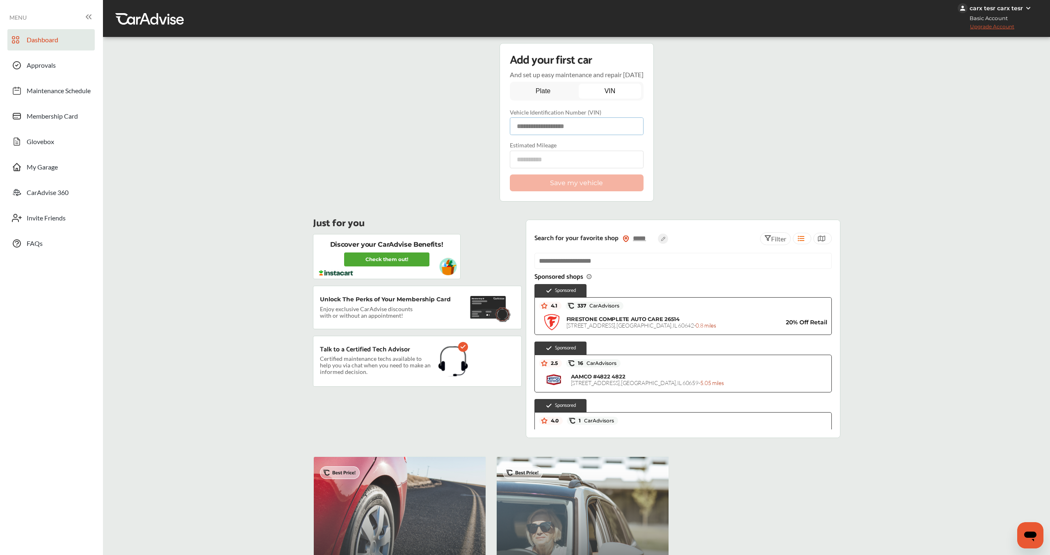
click at [535, 128] on input at bounding box center [577, 126] width 134 height 18
paste input "**********"
type input "**********"
click at [560, 162] on input "number" at bounding box center [577, 160] width 134 height 18
type input "***"
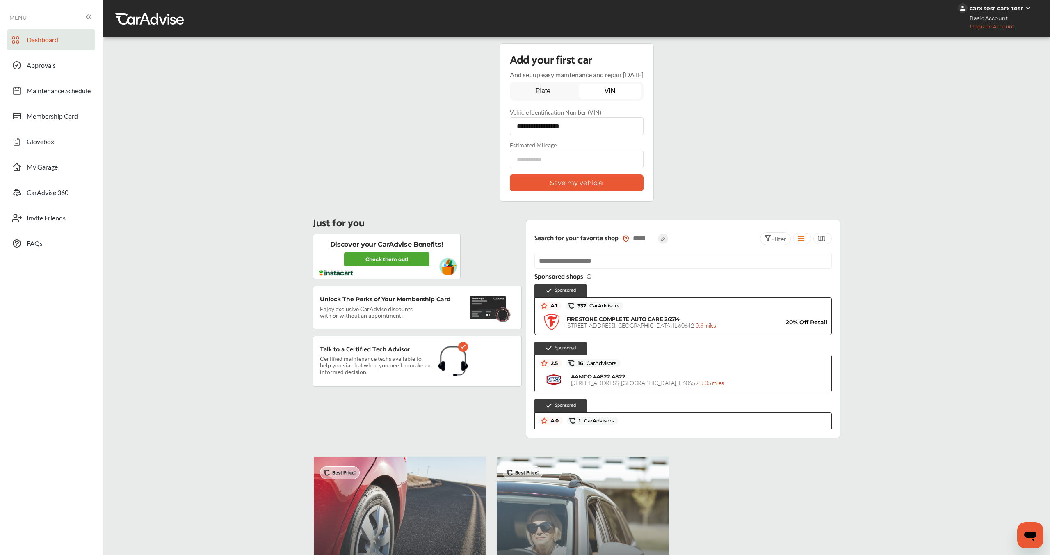
click at [555, 181] on button "Save my vehicle" at bounding box center [577, 182] width 134 height 17
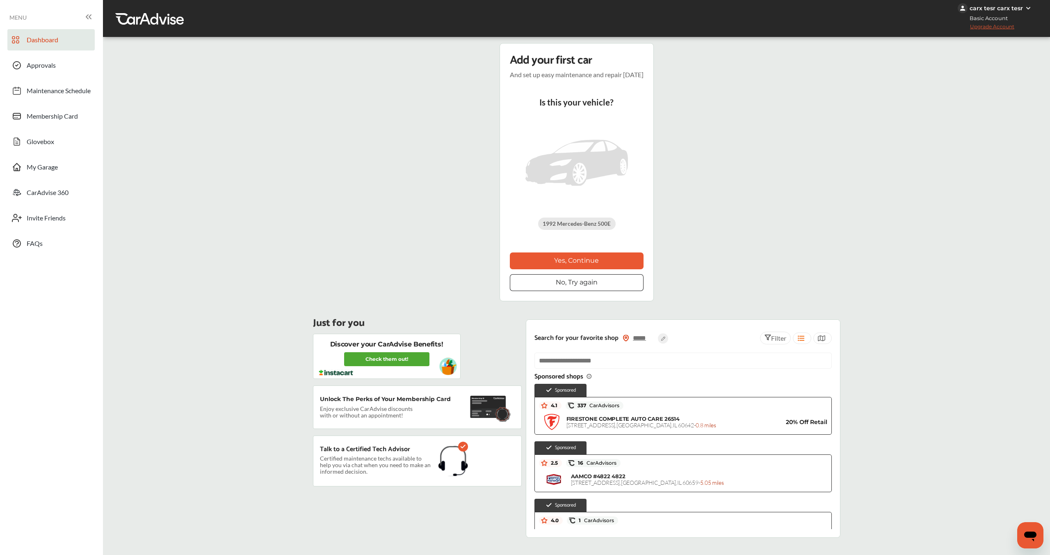
click at [426, 239] on div "Add your first car And set up easy maintenance and repair [DATE] Is this your v…" at bounding box center [577, 558] width 560 height 1031
